Goal: Task Accomplishment & Management: Complete application form

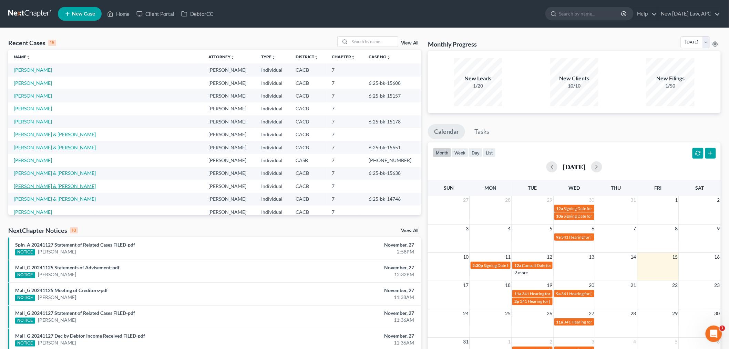
click at [44, 187] on link "[PERSON_NAME] & [PERSON_NAME]" at bounding box center [55, 186] width 82 height 6
select select "6"
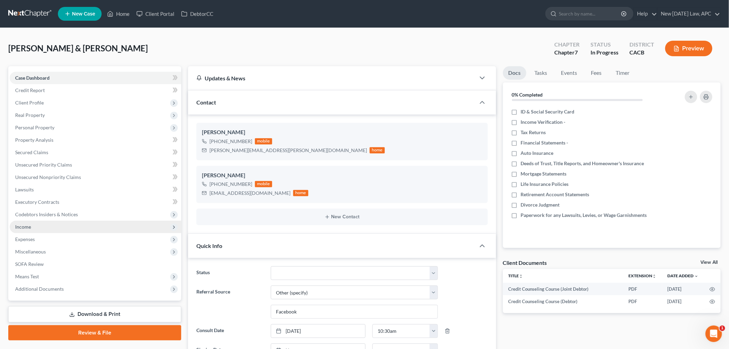
click at [35, 230] on span "Income" at bounding box center [96, 226] width 172 height 12
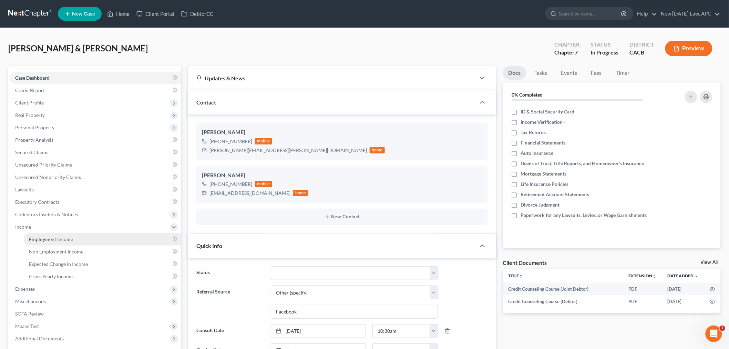
click at [48, 239] on span "Employment Income" at bounding box center [51, 239] width 44 height 6
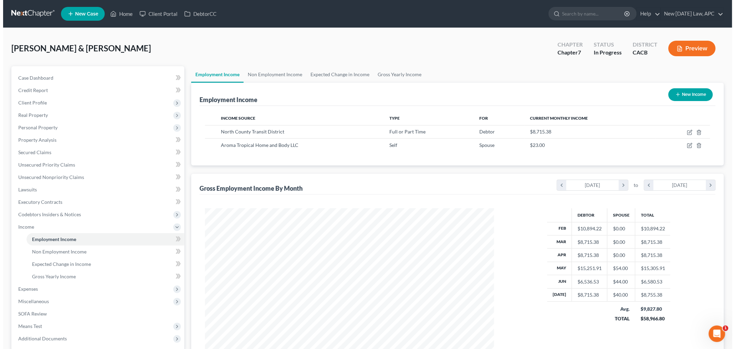
scroll to position [144, 302]
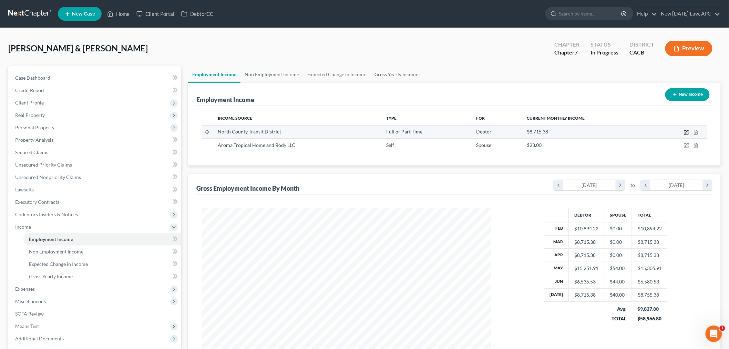
click at [688, 130] on icon "button" at bounding box center [687, 133] width 6 height 6
select select "0"
select select "4"
select select "1"
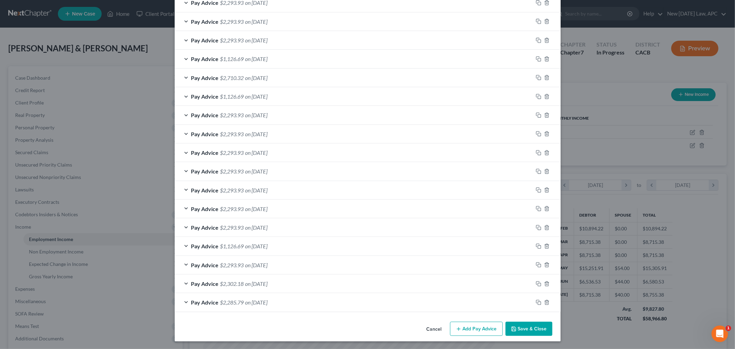
scroll to position [220, 0]
click at [456, 326] on icon "button" at bounding box center [459, 328] width 6 height 6
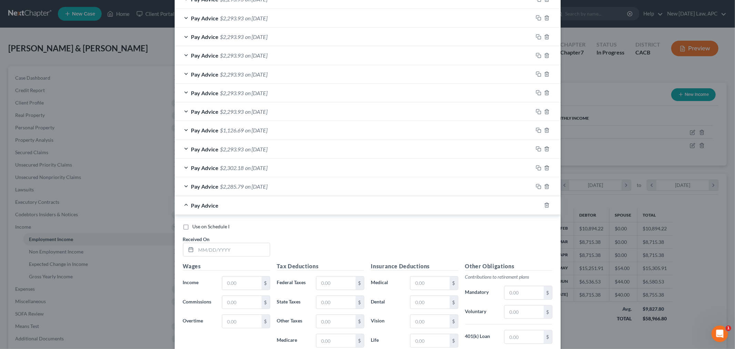
scroll to position [373, 0]
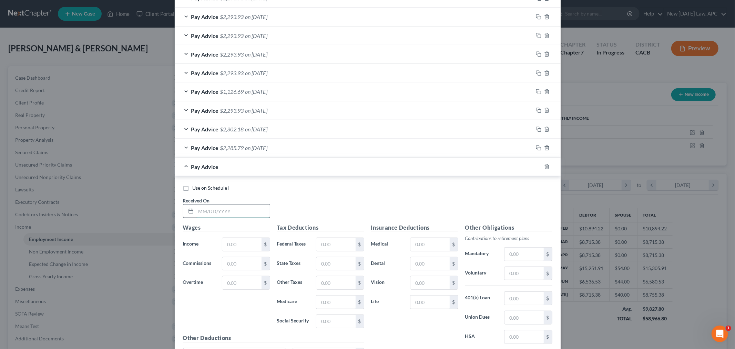
click at [225, 209] on input "text" at bounding box center [233, 210] width 74 height 13
type input "08/08/2025"
click at [239, 240] on input "text" at bounding box center [241, 244] width 39 height 13
type input "4,357.69"
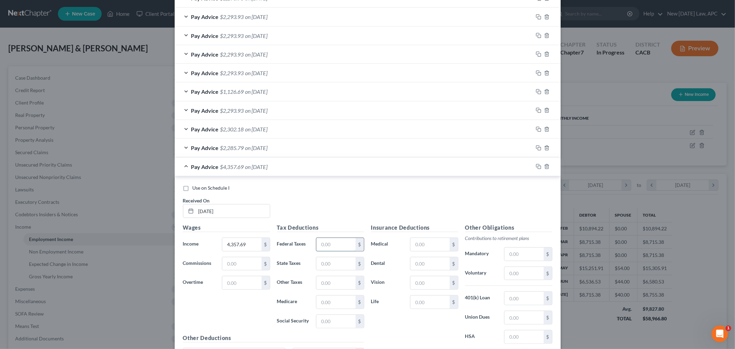
click at [321, 242] on input "text" at bounding box center [335, 244] width 39 height 13
type input "412.33"
click at [325, 267] on input "text" at bounding box center [335, 263] width 39 height 13
type input "86.04"
click at [323, 304] on input "text" at bounding box center [335, 301] width 39 height 13
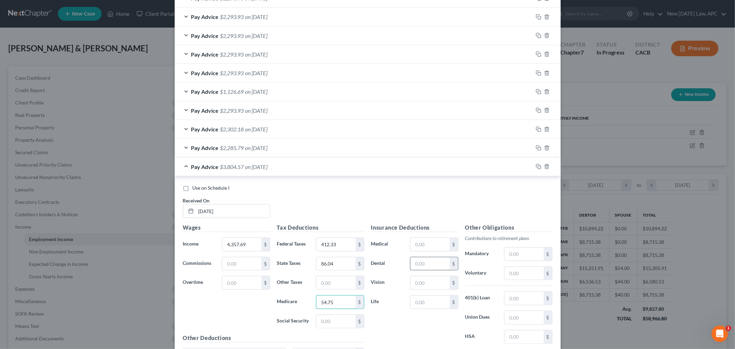
type input "54.75"
click at [414, 261] on input "text" at bounding box center [429, 263] width 39 height 13
type input "21.46"
click at [413, 279] on input "text" at bounding box center [429, 282] width 39 height 13
type input "10.03"
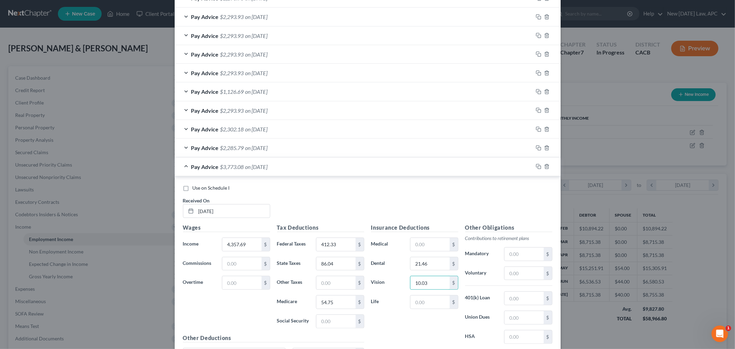
click at [377, 296] on label "Life" at bounding box center [387, 302] width 39 height 14
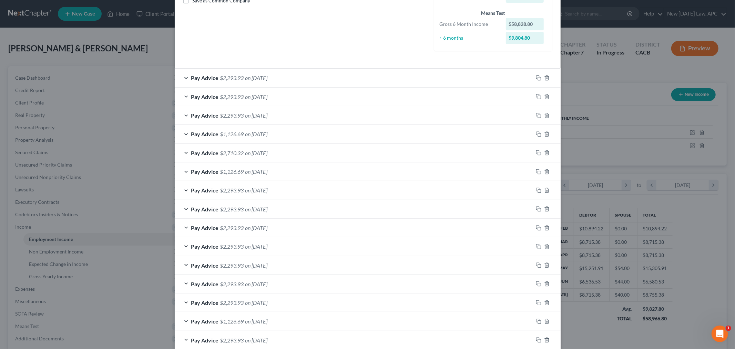
scroll to position [161, 0]
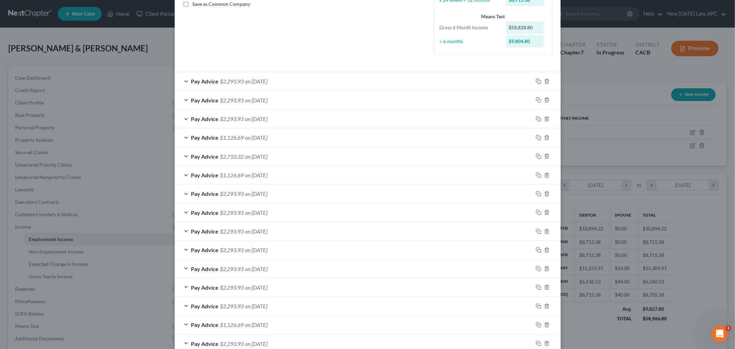
click at [180, 81] on div "Pay Advice $2,293.93 on 07/25/2025" at bounding box center [354, 81] width 358 height 18
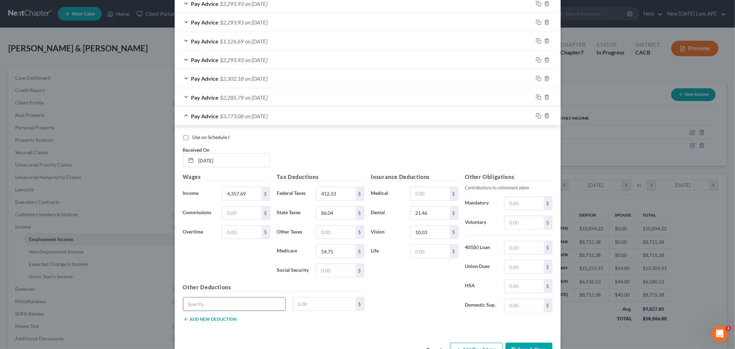
scroll to position [714, 0]
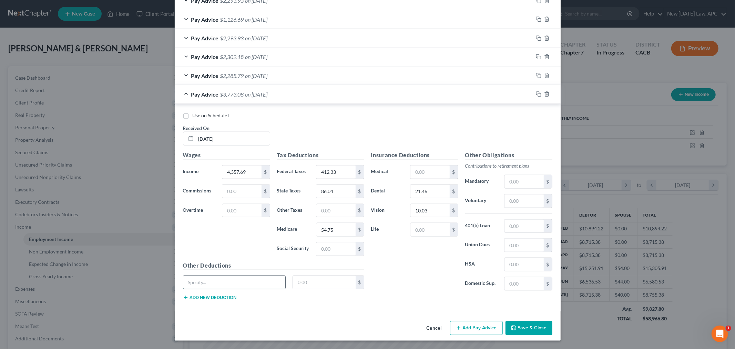
click at [216, 285] on input "text" at bounding box center [234, 282] width 102 height 13
type input "LTD/STD"
click at [204, 294] on div "LTD/STD $" at bounding box center [273, 284] width 188 height 19
click at [207, 296] on button "Add new deduction" at bounding box center [210, 297] width 54 height 6
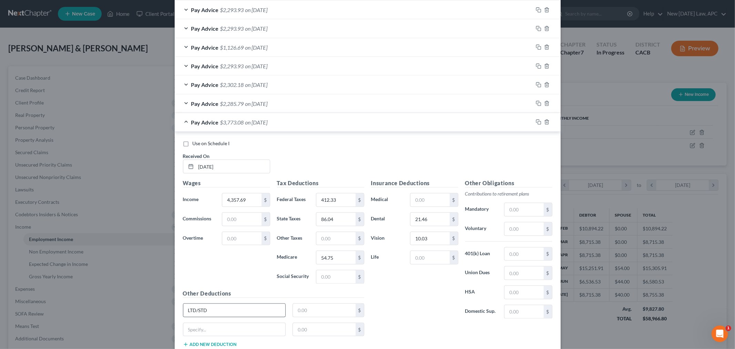
scroll to position [733, 0]
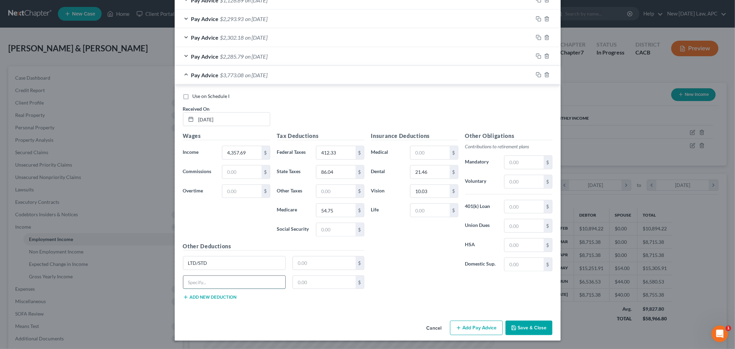
click at [238, 282] on input "text" at bounding box center [234, 282] width 102 height 13
type input "Accident Insurance"
click at [223, 293] on div "Accident Insurance $" at bounding box center [273, 284] width 188 height 19
click at [218, 297] on button "Add new deduction" at bounding box center [210, 297] width 54 height 6
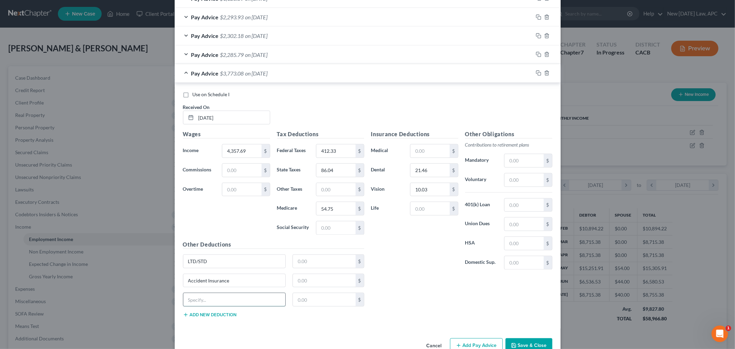
click at [214, 301] on input "text" at bounding box center [234, 299] width 102 height 13
type input "Hospital Indemnity"
click at [311, 257] on input "text" at bounding box center [324, 261] width 63 height 13
click at [315, 284] on input "text" at bounding box center [324, 280] width 63 height 13
type input "4.26"
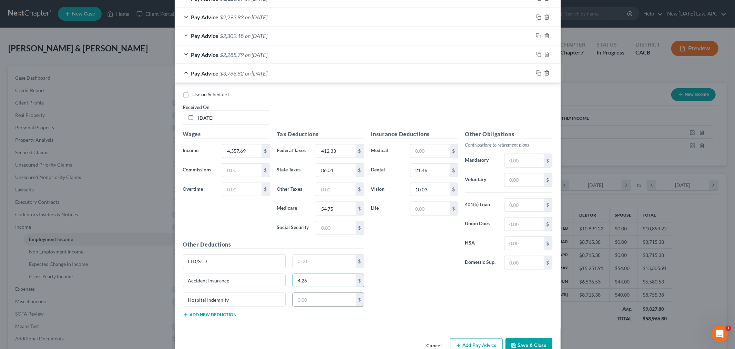
click at [314, 294] on div "$" at bounding box center [328, 299] width 72 height 14
click at [310, 304] on input "text" at bounding box center [324, 299] width 63 height 13
type input "9.99"
click at [304, 268] on input "text" at bounding box center [324, 261] width 63 height 13
paste input "59.88"
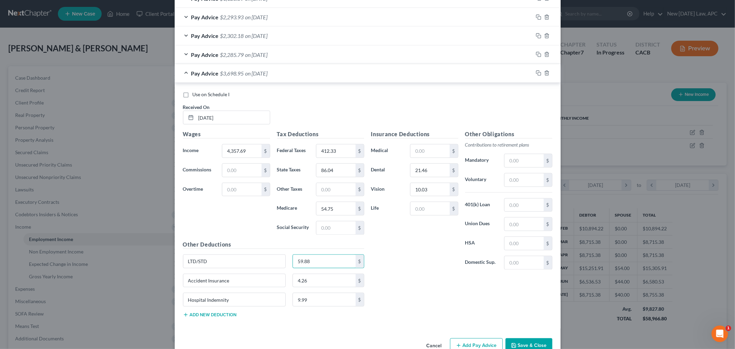
type input "59.88"
click at [400, 261] on div "Insurance Deductions Medical $ Dental 21.46 $ Vision 10.03 $ Life $" at bounding box center [415, 202] width 94 height 145
click at [421, 146] on input "text" at bounding box center [429, 150] width 39 height 13
type input "550.10"
click at [406, 110] on div "Use on Schedule I Received On * 08/08/2025" at bounding box center [367, 110] width 376 height 39
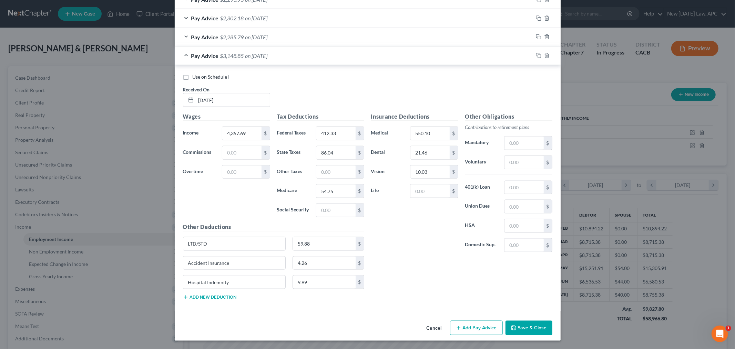
scroll to position [752, 0]
click at [520, 161] on input "text" at bounding box center [523, 162] width 39 height 13
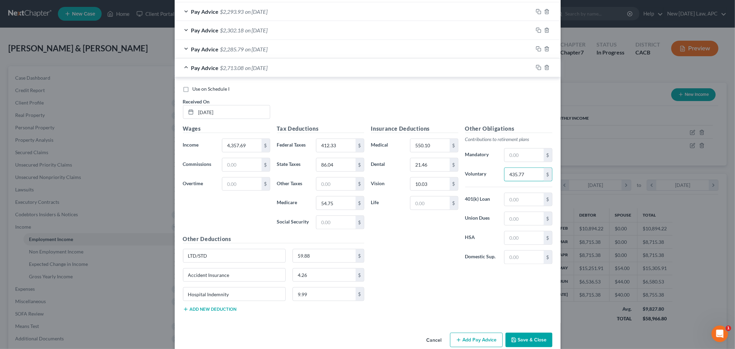
scroll to position [714, 0]
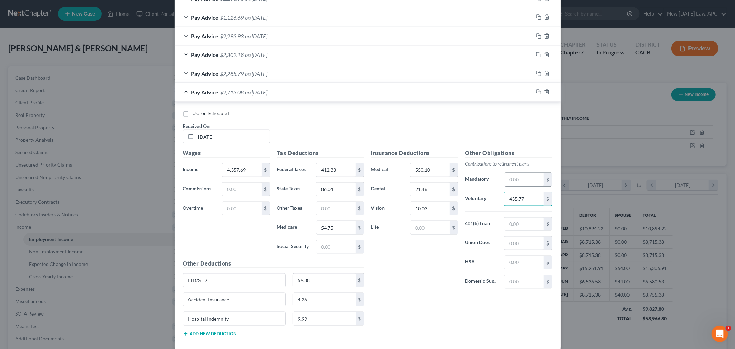
type input "435.77"
click at [511, 184] on input "text" at bounding box center [523, 179] width 39 height 13
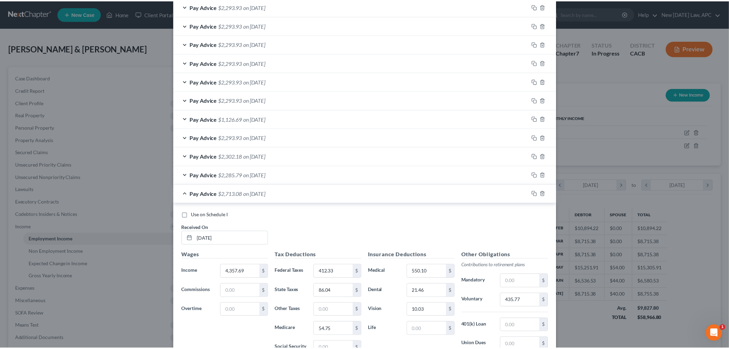
scroll to position [752, 0]
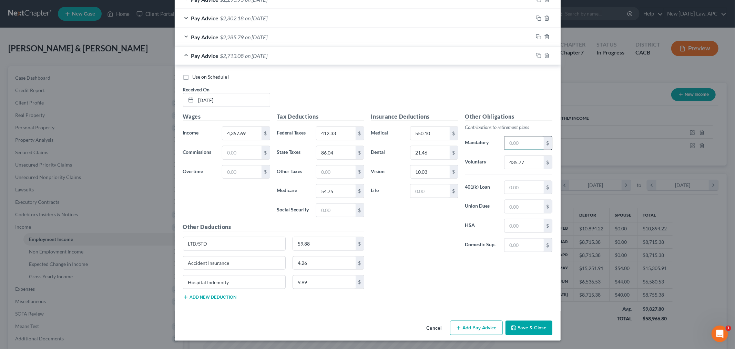
click at [516, 137] on input "text" at bounding box center [523, 142] width 39 height 13
type input "419.15"
click at [421, 233] on div "Insurance Deductions Medical 550.10 $ Dental 21.46 $ Vision 10.03 $ Life $" at bounding box center [415, 184] width 94 height 145
click at [518, 326] on button "Save & Close" at bounding box center [528, 327] width 47 height 14
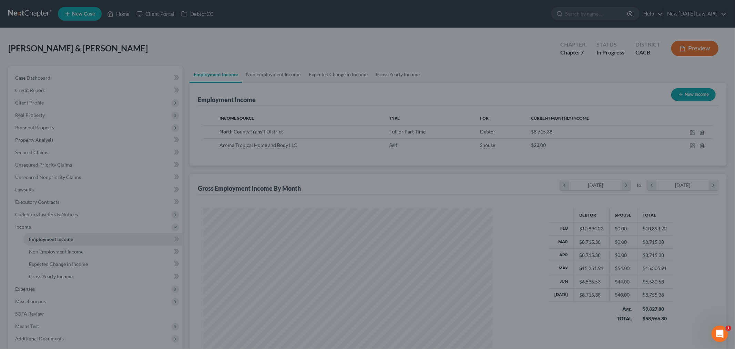
scroll to position [344283, 344124]
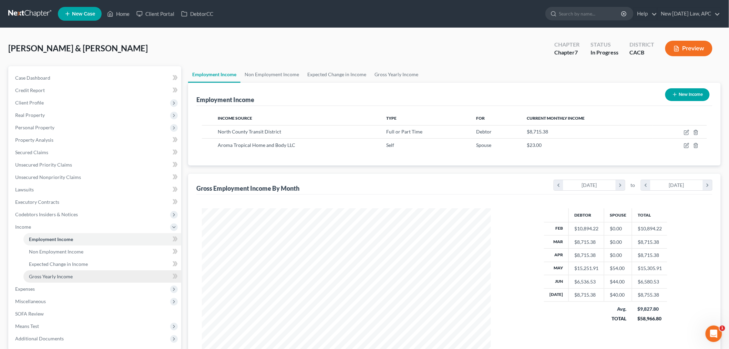
click at [45, 279] on link "Gross Yearly Income" at bounding box center [102, 276] width 158 height 12
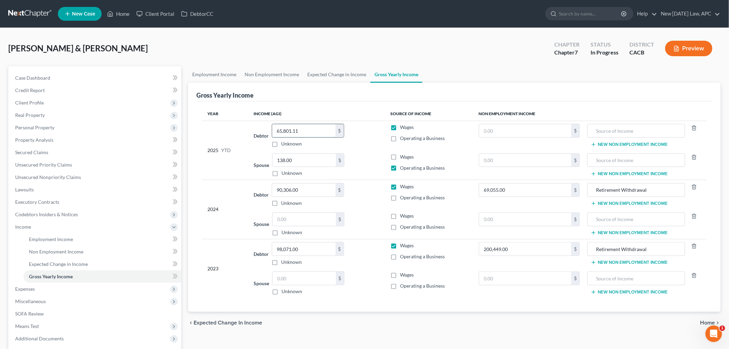
click at [311, 130] on input "65,801.11" at bounding box center [303, 130] width 63 height 13
click at [316, 137] on input "65,801.11" at bounding box center [303, 130] width 63 height 13
drag, startPoint x: 304, startPoint y: 133, endPoint x: 276, endPoint y: 132, distance: 28.6
click at [276, 132] on input "65,801.11" at bounding box center [303, 130] width 63 height 13
paste input "76,259.56"
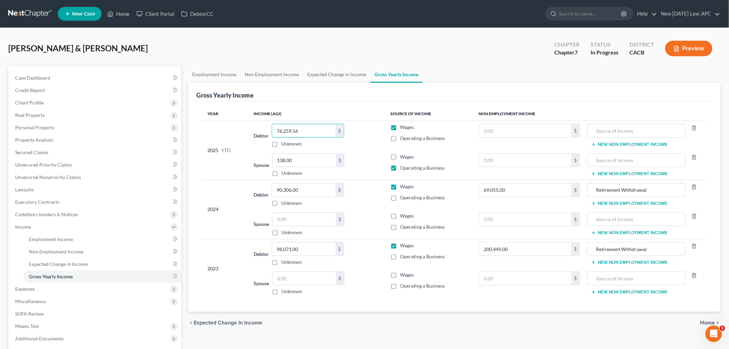
type input "76,259.56"
click at [255, 130] on div "Debtor 76,259.56 $ Unknown Balance Undetermined 76,259.56 $ Unknown" at bounding box center [317, 135] width 126 height 23
click at [58, 152] on link "Secured Claims" at bounding box center [96, 152] width 172 height 12
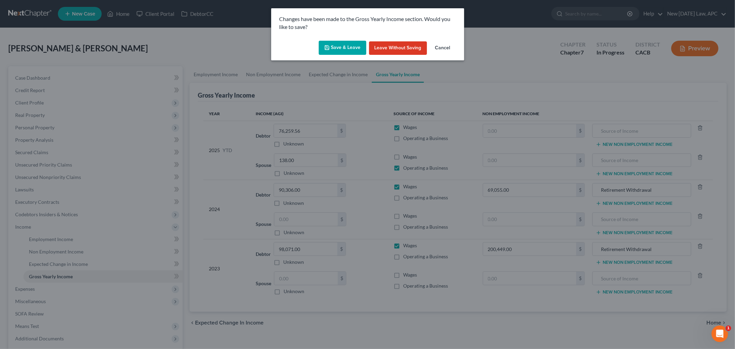
click at [352, 44] on button "Save & Leave" at bounding box center [343, 48] width 48 height 14
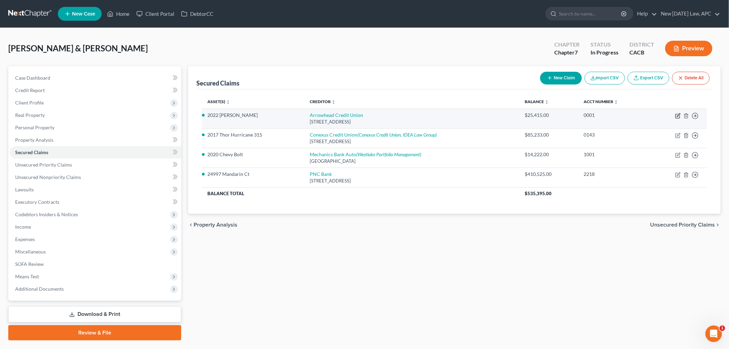
click at [675, 113] on icon "button" at bounding box center [678, 116] width 6 height 6
select select "4"
select select "0"
select select "4"
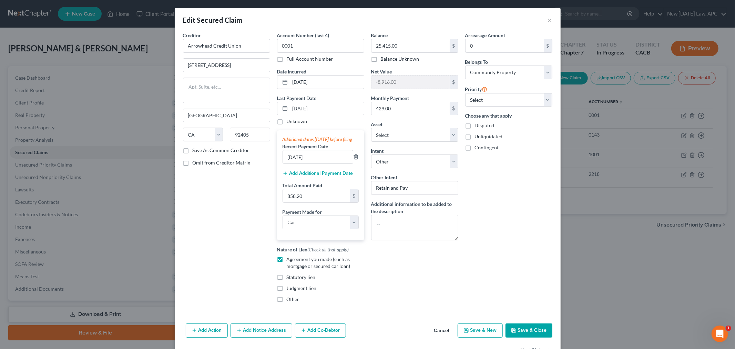
click at [293, 176] on button "Add Additional Payment Date" at bounding box center [317, 173] width 71 height 6
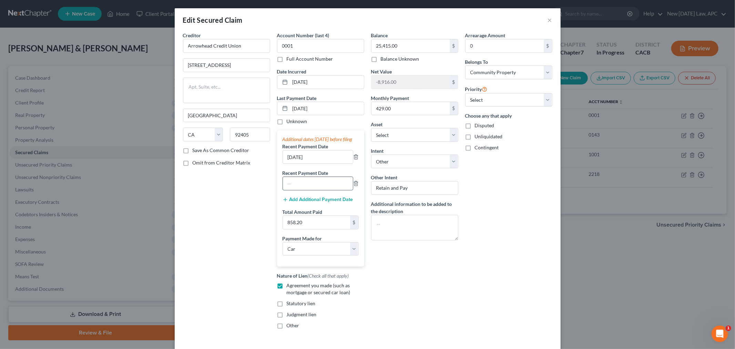
click at [294, 190] on input "text" at bounding box center [318, 183] width 70 height 13
type input "06/06/2025"
click at [297, 163] on input "06/06/2025" at bounding box center [318, 156] width 70 height 13
type input "06/23/2025"
click at [313, 104] on input "06/23/2025" at bounding box center [327, 108] width 74 height 13
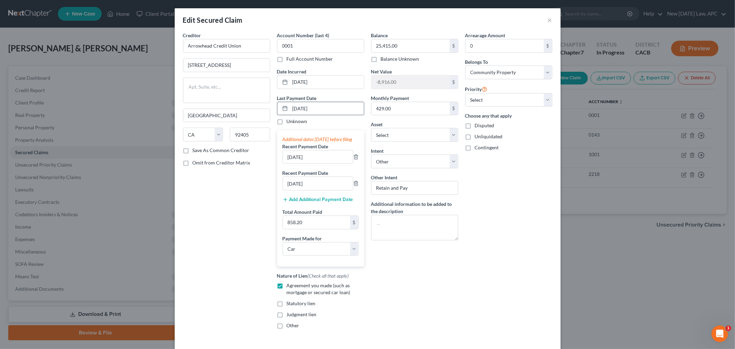
drag, startPoint x: 308, startPoint y: 105, endPoint x: 286, endPoint y: 105, distance: 21.7
click at [286, 105] on div "06/23/2025" at bounding box center [320, 109] width 87 height 14
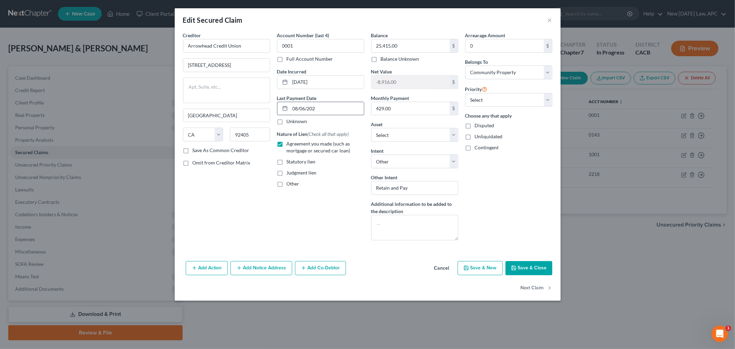
type input "08/06/2025"
select select "0"
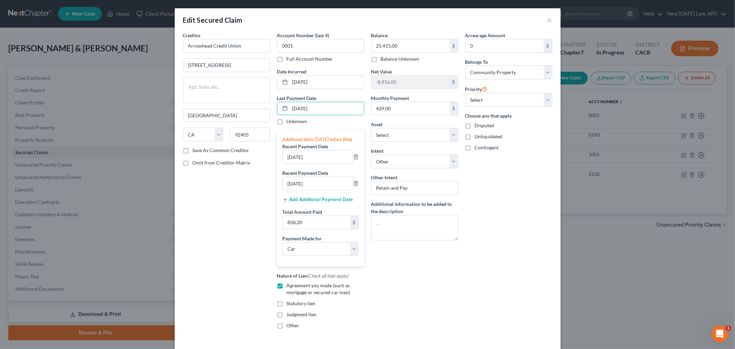
type input "08/06/2025"
click at [240, 193] on div "Creditor * Arrowhead Credit Union 2121 North D St San Bernardino State AL AK AR…" at bounding box center [226, 183] width 94 height 302
click at [308, 229] on input "858.20" at bounding box center [316, 222] width 67 height 13
type input "1,288.20"
click at [394, 274] on div "Balance 25,415.00 $ Balance Unknown Balance Undetermined 25,415.00 $ Balance Un…" at bounding box center [415, 183] width 94 height 302
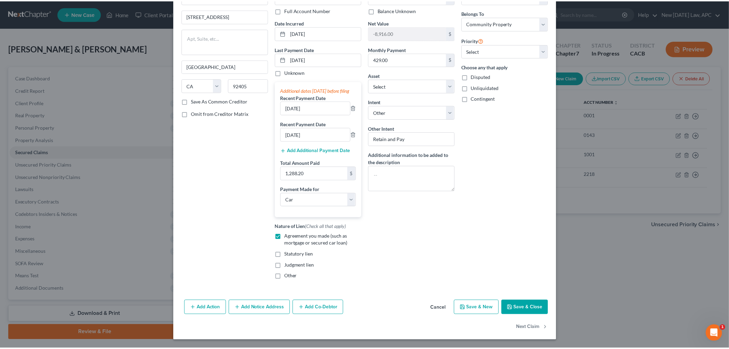
scroll to position [56, 0]
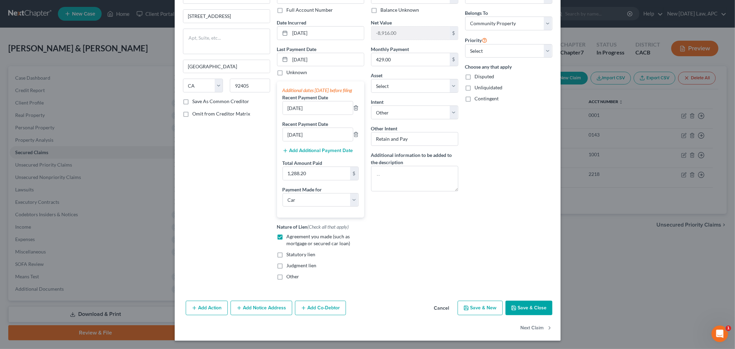
click at [522, 306] on button "Save & Close" at bounding box center [528, 307] width 47 height 14
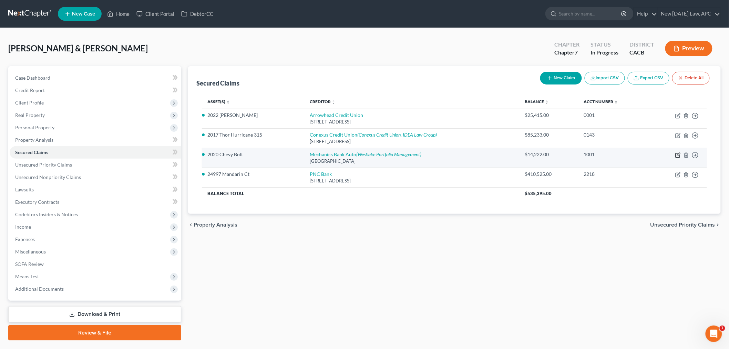
click at [679, 154] on icon "button" at bounding box center [678, 154] width 3 height 3
select select "4"
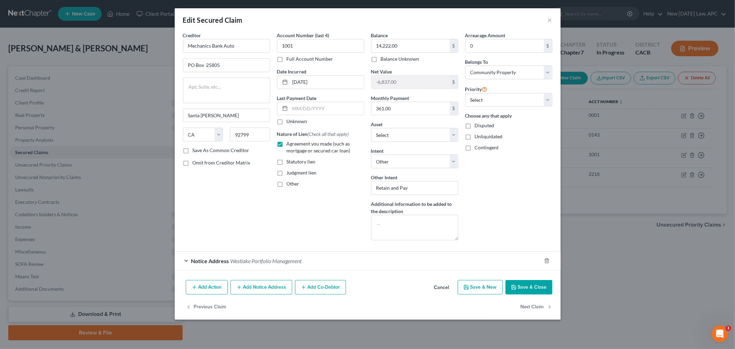
click at [313, 94] on label "Last Payment Date" at bounding box center [297, 97] width 40 height 7
click at [314, 113] on input "text" at bounding box center [327, 108] width 74 height 13
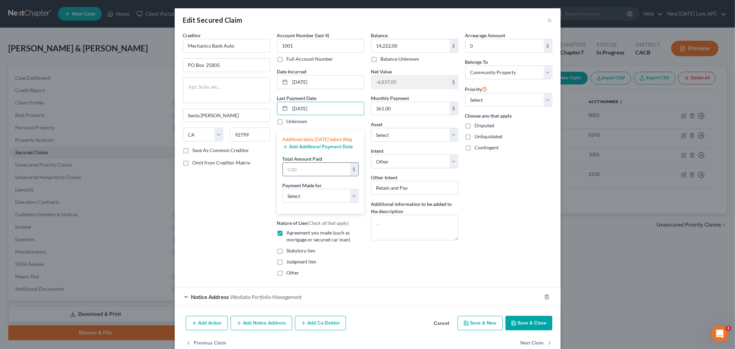
type input "06/23/2025"
click at [312, 176] on input "text" at bounding box center [316, 169] width 67 height 13
type input "706.79"
click at [353, 254] on div "Statutory lien" at bounding box center [320, 250] width 87 height 7
click at [520, 328] on button "Save & Close" at bounding box center [528, 322] width 47 height 14
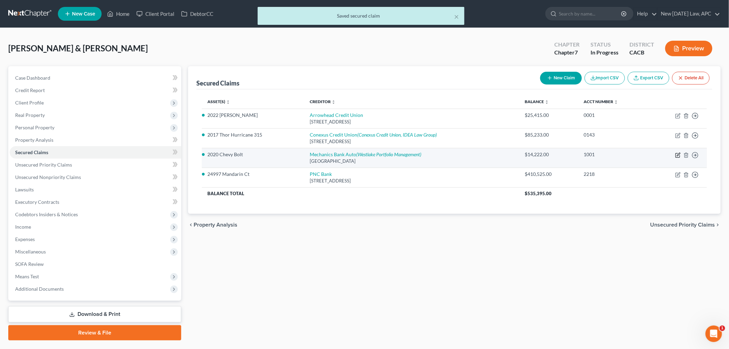
click at [677, 156] on icon "button" at bounding box center [678, 155] width 6 height 6
select select "4"
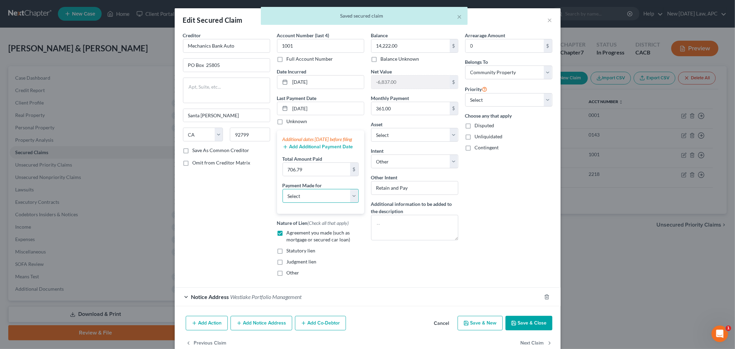
click at [322, 203] on select "Select Car Credit Card Loan Repayment Mortgage Other Suppliers Or Vendors" at bounding box center [320, 196] width 76 height 14
select select "0"
click at [282, 196] on select "Select Car Credit Card Loan Repayment Mortgage Other Suppliers Or Vendors" at bounding box center [320, 196] width 76 height 14
click at [513, 325] on icon "button" at bounding box center [514, 323] width 6 height 6
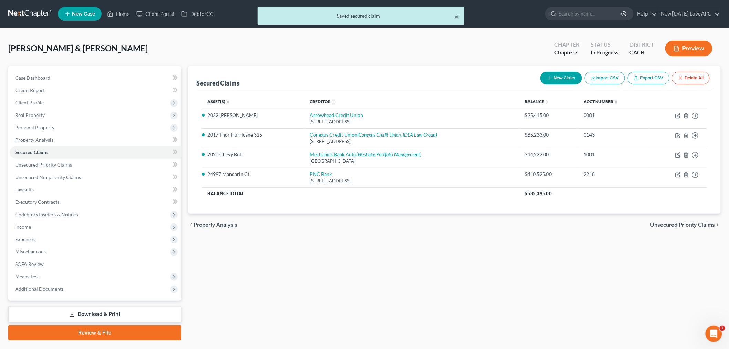
click at [454, 17] on button "×" at bounding box center [456, 16] width 5 height 8
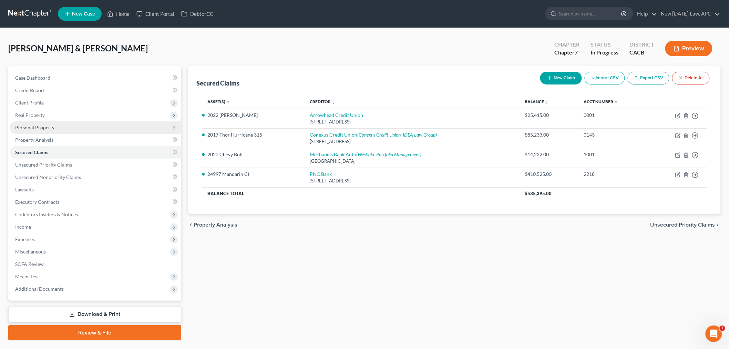
click at [53, 127] on span "Personal Property" at bounding box center [34, 127] width 39 height 6
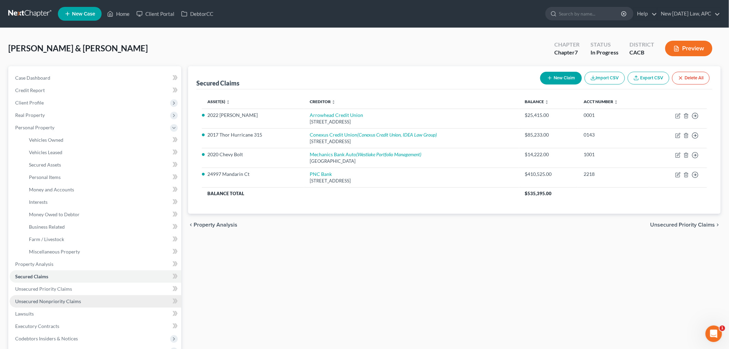
scroll to position [38, 0]
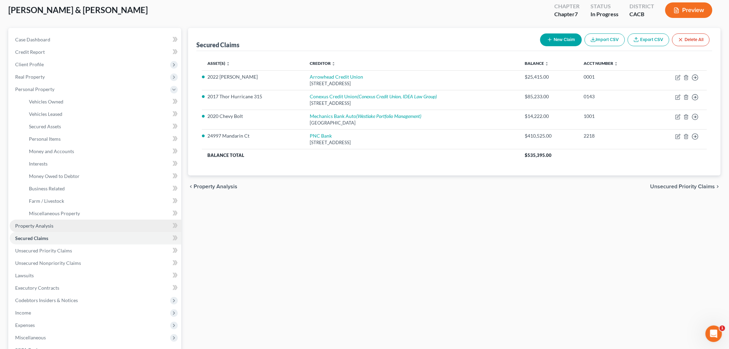
click at [55, 221] on link "Property Analysis" at bounding box center [96, 225] width 172 height 12
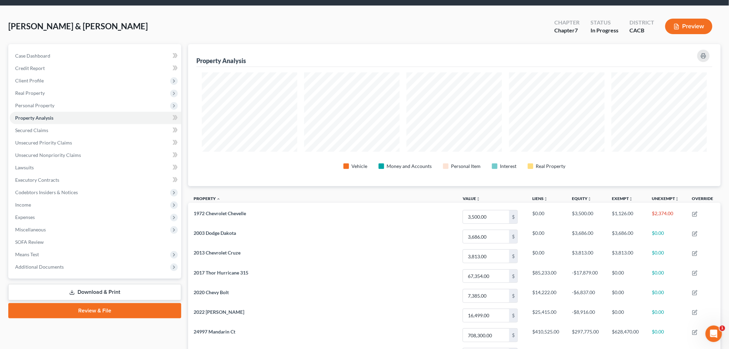
scroll to position [15, 0]
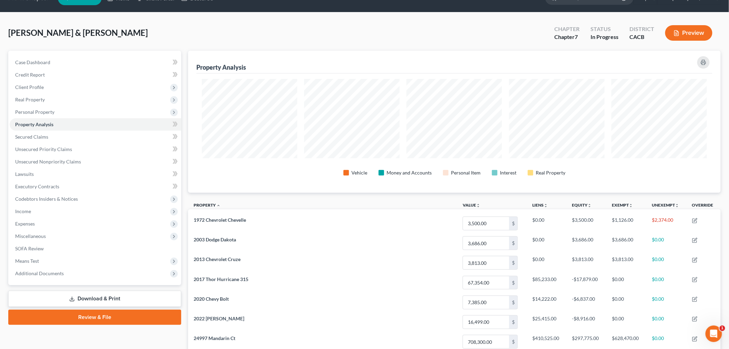
click at [266, 28] on div "Danley, Brian & Andrea Upgraded Chapter Chapter 7 Status In Progress District C…" at bounding box center [364, 36] width 712 height 30
click at [248, 21] on div "Danley, Brian & Andrea Upgraded Chapter Chapter 7 Status In Progress District C…" at bounding box center [364, 36] width 712 height 30
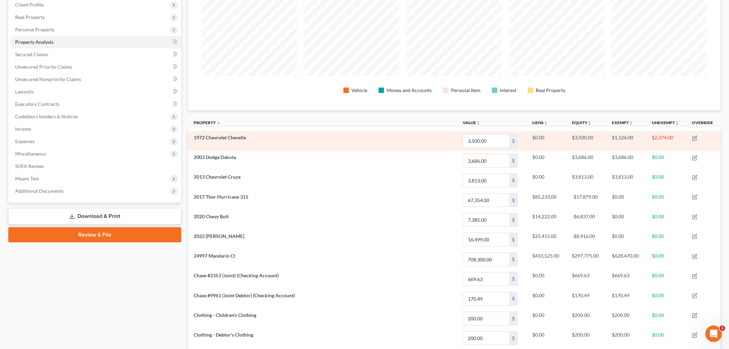
scroll to position [115, 0]
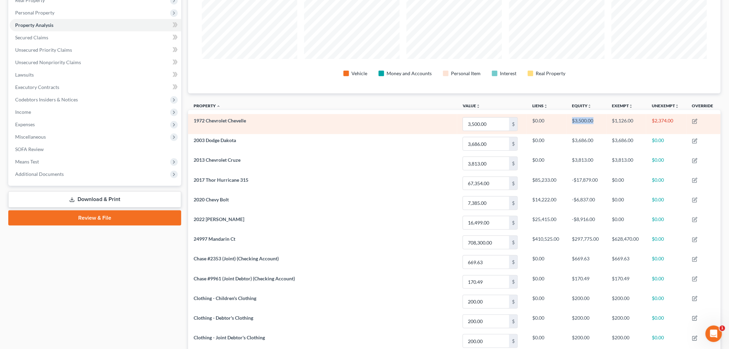
drag, startPoint x: 572, startPoint y: 121, endPoint x: 600, endPoint y: 122, distance: 28.3
click at [600, 122] on td "$3,500.00" at bounding box center [587, 124] width 40 height 20
click at [612, 122] on td "$1,126.00" at bounding box center [627, 124] width 40 height 20
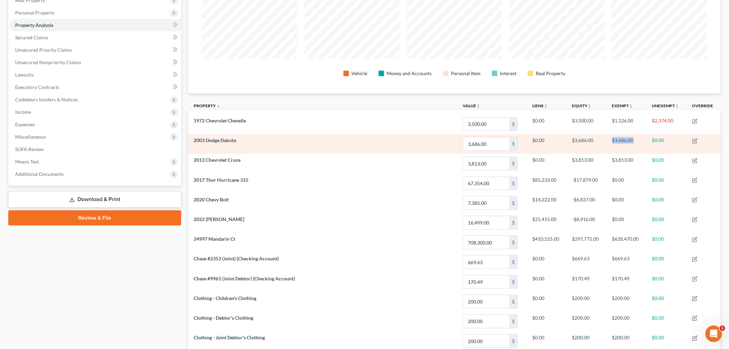
drag, startPoint x: 610, startPoint y: 141, endPoint x: 637, endPoint y: 142, distance: 26.9
click at [637, 142] on td "$3,686.00" at bounding box center [627, 144] width 40 height 20
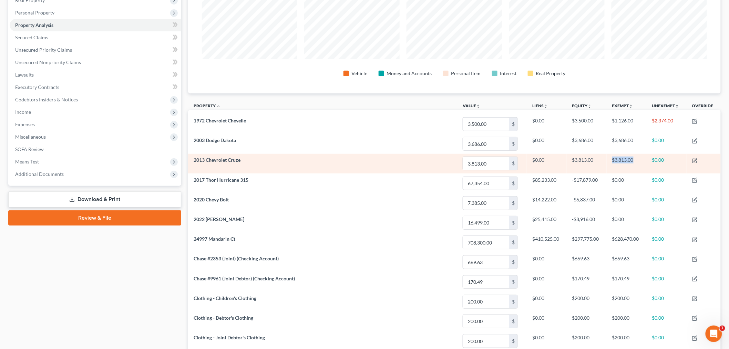
drag, startPoint x: 606, startPoint y: 158, endPoint x: 636, endPoint y: 161, distance: 30.5
click at [636, 161] on tr "2013 Chevrolet Cruze 3,813.00 $ $0.00 $3,813.00 $3,813.00 $0.00" at bounding box center [454, 164] width 532 height 20
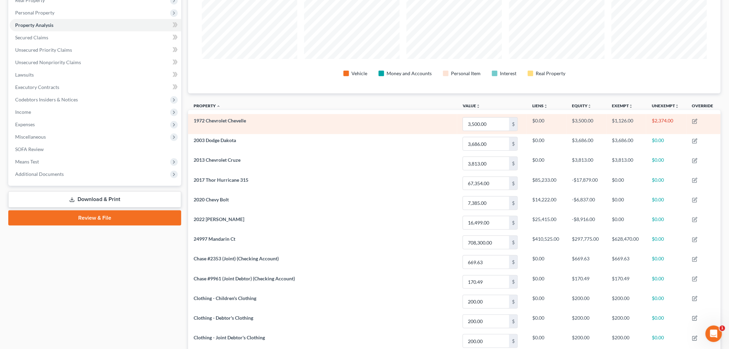
click at [651, 121] on td "$2,374.00" at bounding box center [666, 124] width 40 height 20
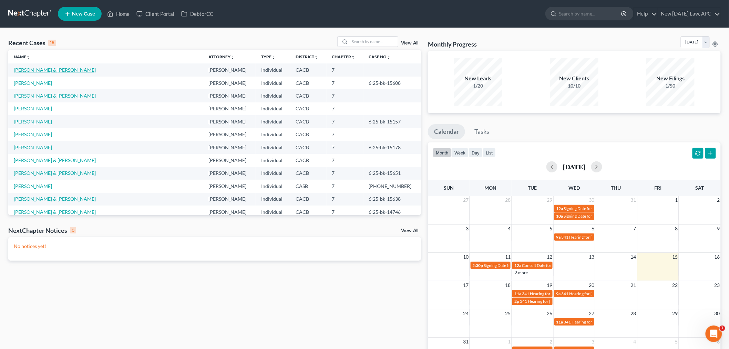
click at [43, 71] on link "[PERSON_NAME] & [PERSON_NAME]" at bounding box center [55, 70] width 82 height 6
select select "6"
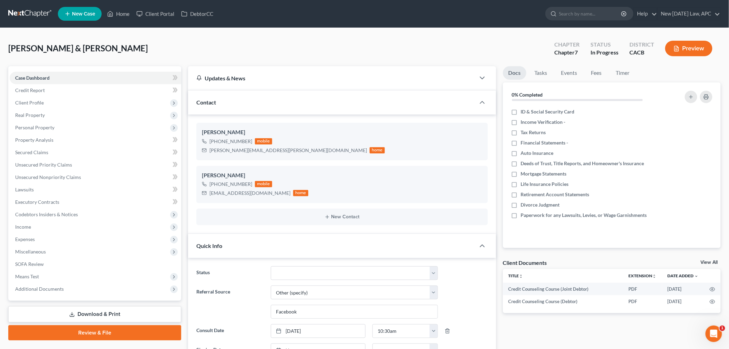
click at [689, 45] on button "Preview" at bounding box center [688, 48] width 47 height 15
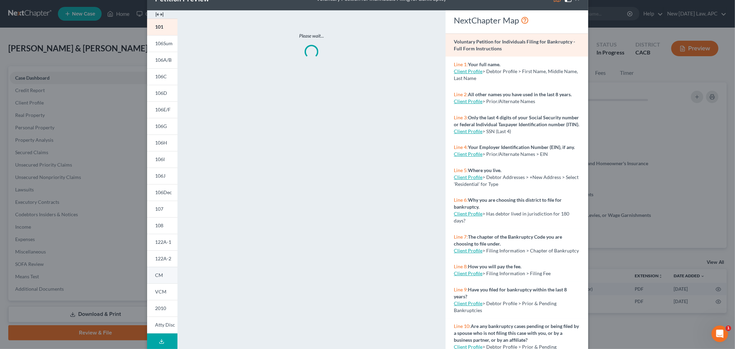
scroll to position [33, 0]
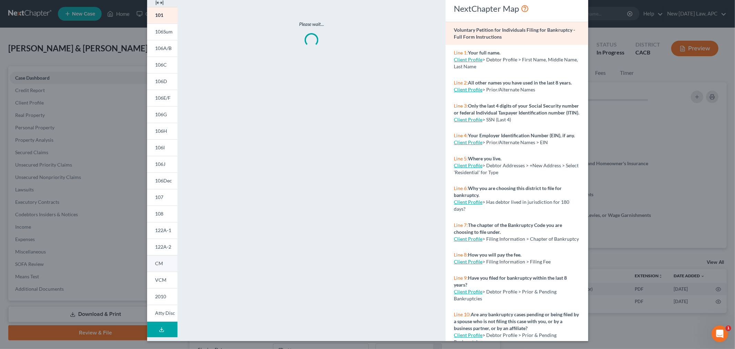
click at [158, 263] on span "CM" at bounding box center [159, 263] width 8 height 6
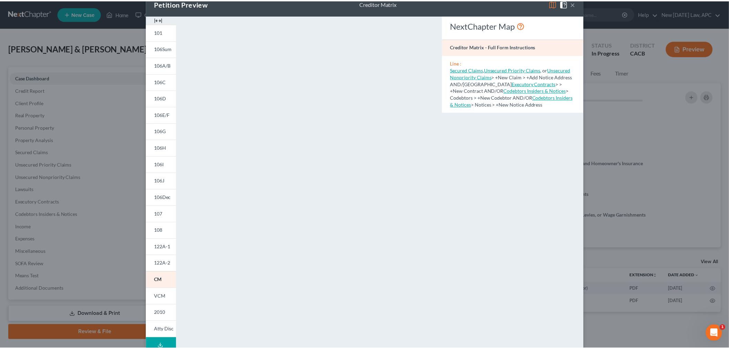
scroll to position [0, 0]
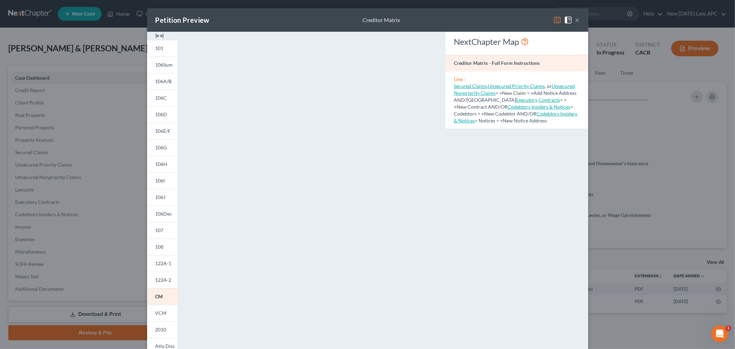
click at [576, 22] on button "×" at bounding box center [577, 20] width 5 height 8
